Goal: Find contact information: Obtain details needed to contact an individual or organization

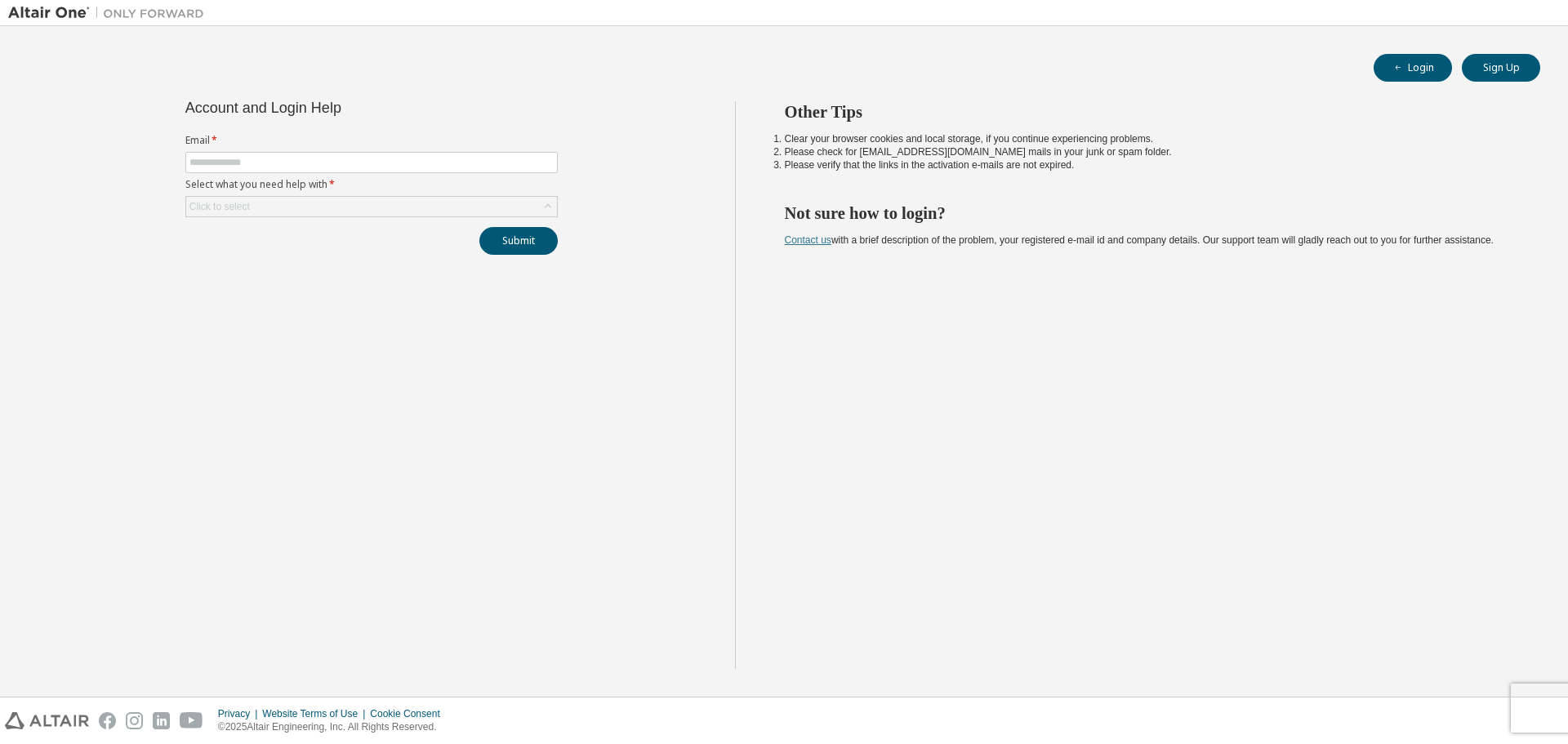
click at [812, 244] on link "Contact us" at bounding box center [808, 240] width 46 height 11
click at [813, 239] on link "Contact us" at bounding box center [808, 240] width 46 height 11
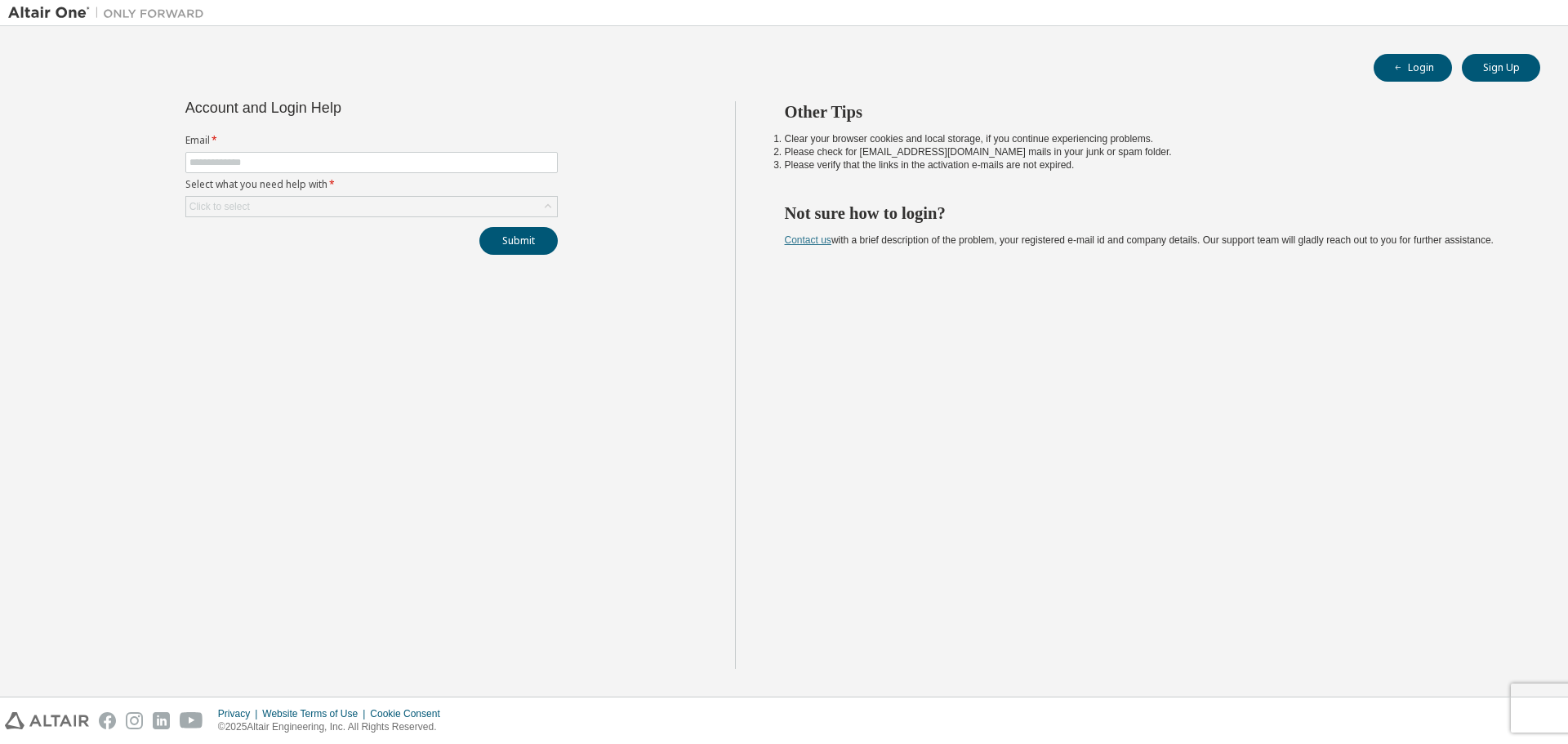
click at [813, 239] on link "Contact us" at bounding box center [808, 240] width 46 height 11
click at [803, 240] on link "Contact us" at bounding box center [808, 240] width 46 height 11
click at [501, 220] on div "Account and Login Help Email * Select what you need help with * Click to select…" at bounding box center [372, 177] width 392 height 154
click at [509, 162] on input "text" at bounding box center [372, 162] width 364 height 13
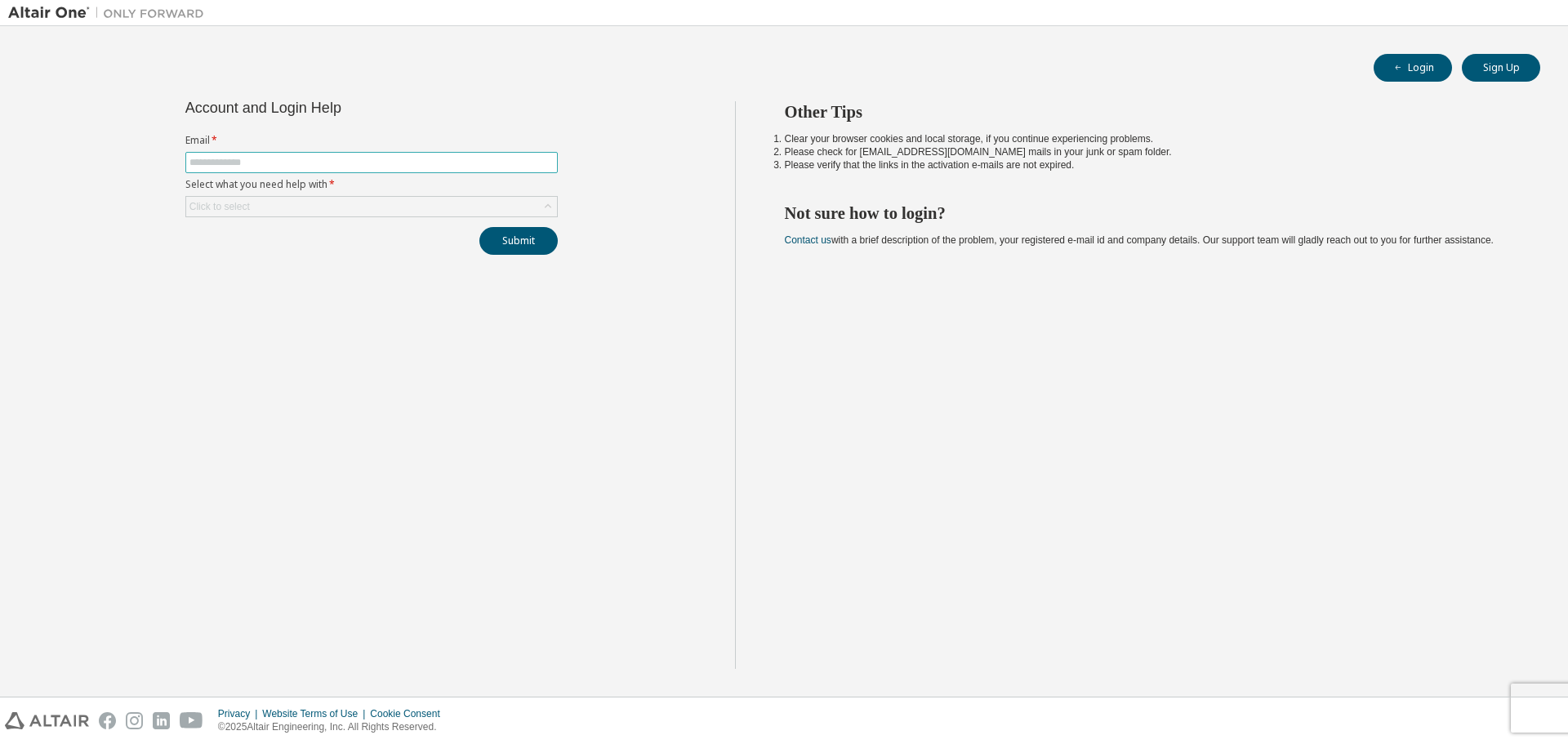
click at [474, 169] on span at bounding box center [372, 162] width 373 height 22
click at [479, 166] on input "text" at bounding box center [372, 162] width 364 height 13
drag, startPoint x: 459, startPoint y: 256, endPoint x: 451, endPoint y: 258, distance: 8.2
click at [458, 258] on div "Account and Login Help Email * Select what you need help with * Click to select…" at bounding box center [372, 385] width 727 height 568
click at [399, 166] on input "text" at bounding box center [372, 162] width 364 height 13
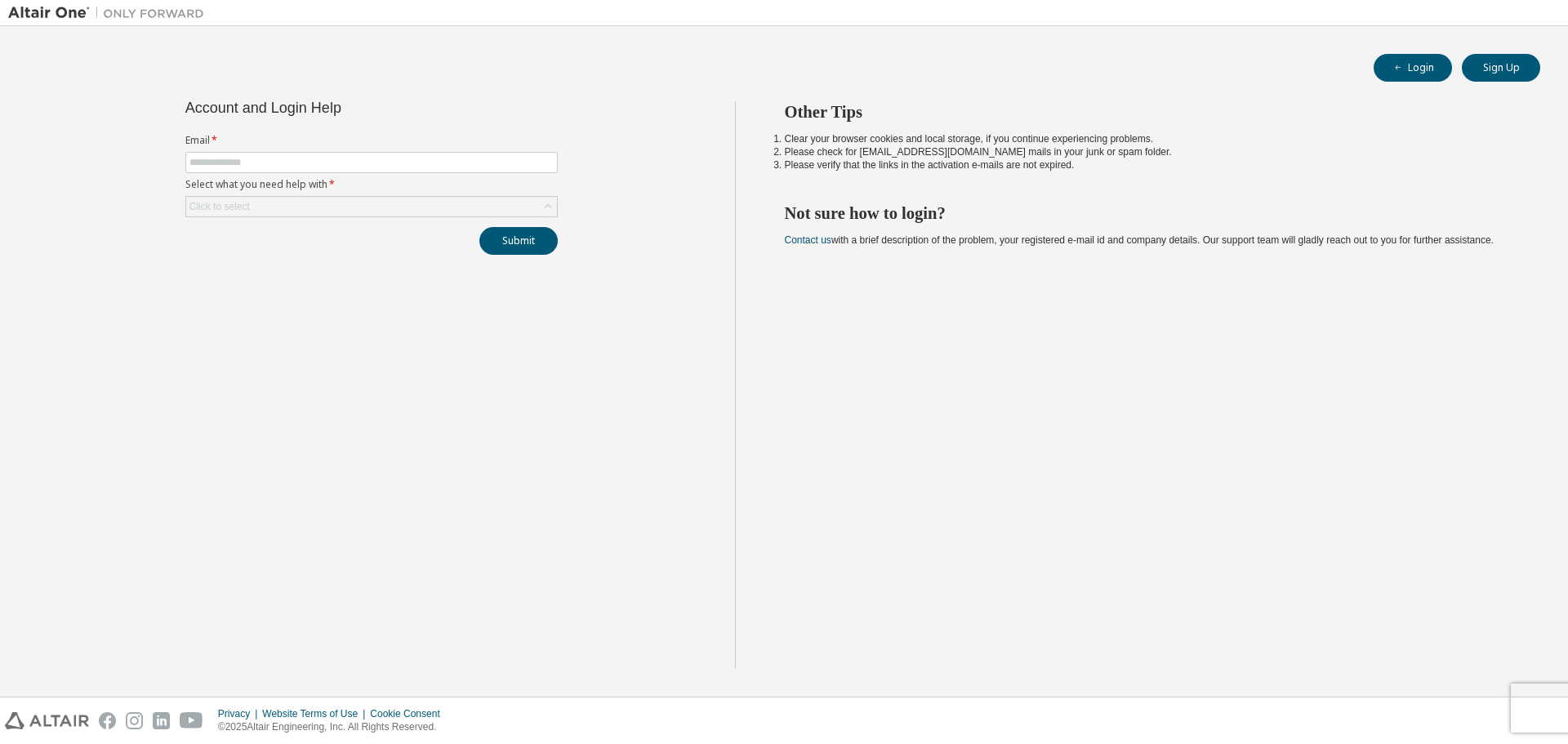
click at [676, 216] on div "Account and Login Help Email * Select what you need help with * Click to select…" at bounding box center [372, 385] width 727 height 568
